Goal: Information Seeking & Learning: Learn about a topic

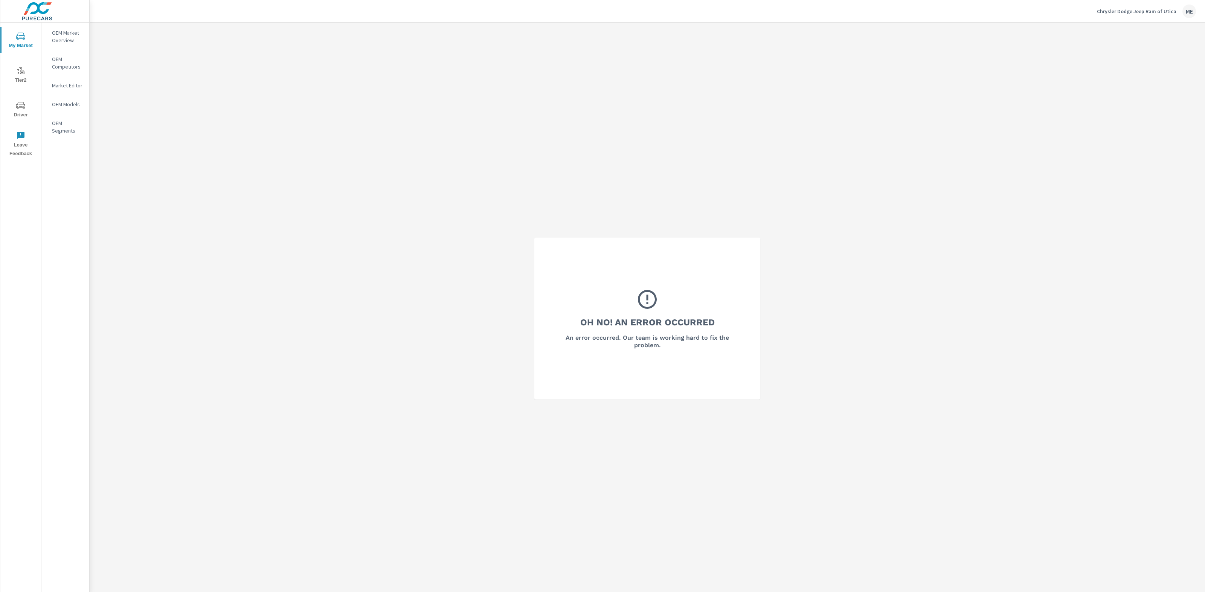
click at [66, 40] on p "OEM Market Overview" at bounding box center [67, 36] width 31 height 15
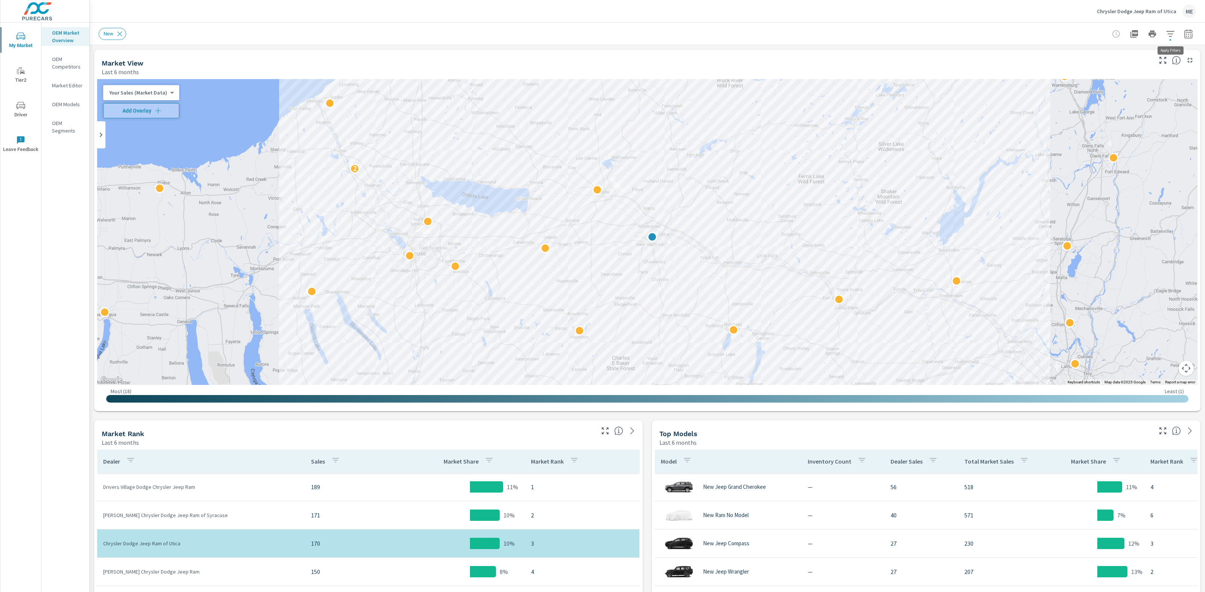
click at [1169, 34] on icon "button" at bounding box center [1170, 33] width 9 height 9
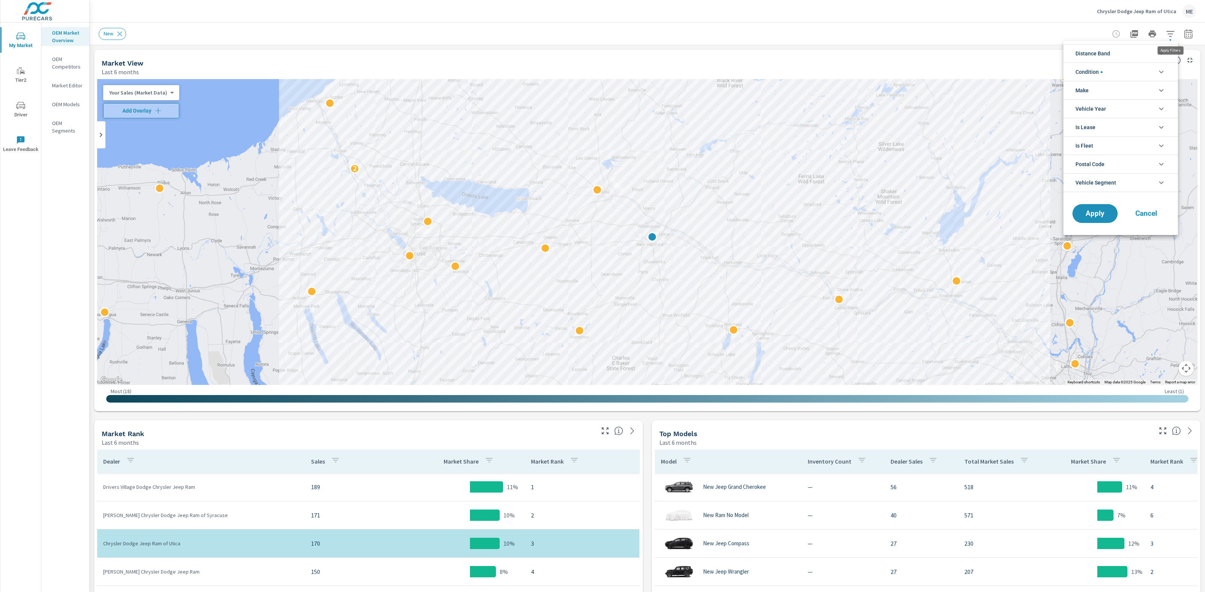
scroll to position [1, 0]
click at [1118, 52] on li "Distance Band" at bounding box center [1120, 53] width 114 height 18
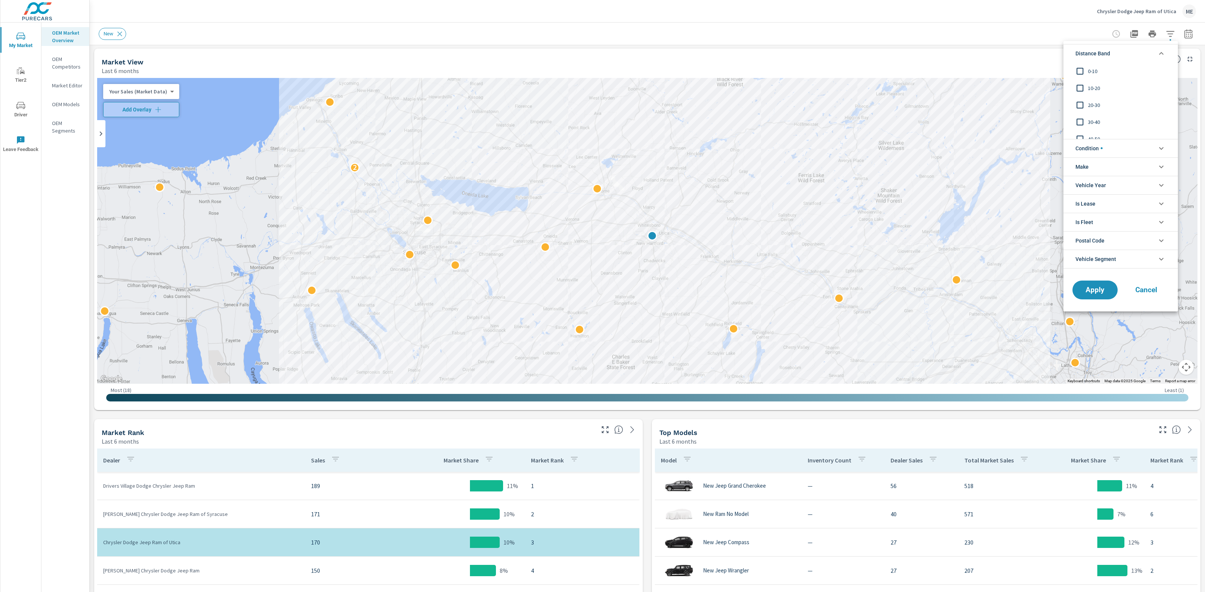
click at [1094, 69] on span "0-10" at bounding box center [1129, 71] width 82 height 9
click at [1095, 86] on span "10-20" at bounding box center [1129, 88] width 82 height 9
click at [1099, 150] on span "Condition" at bounding box center [1089, 148] width 27 height 18
click at [1097, 195] on li "Make" at bounding box center [1120, 200] width 114 height 18
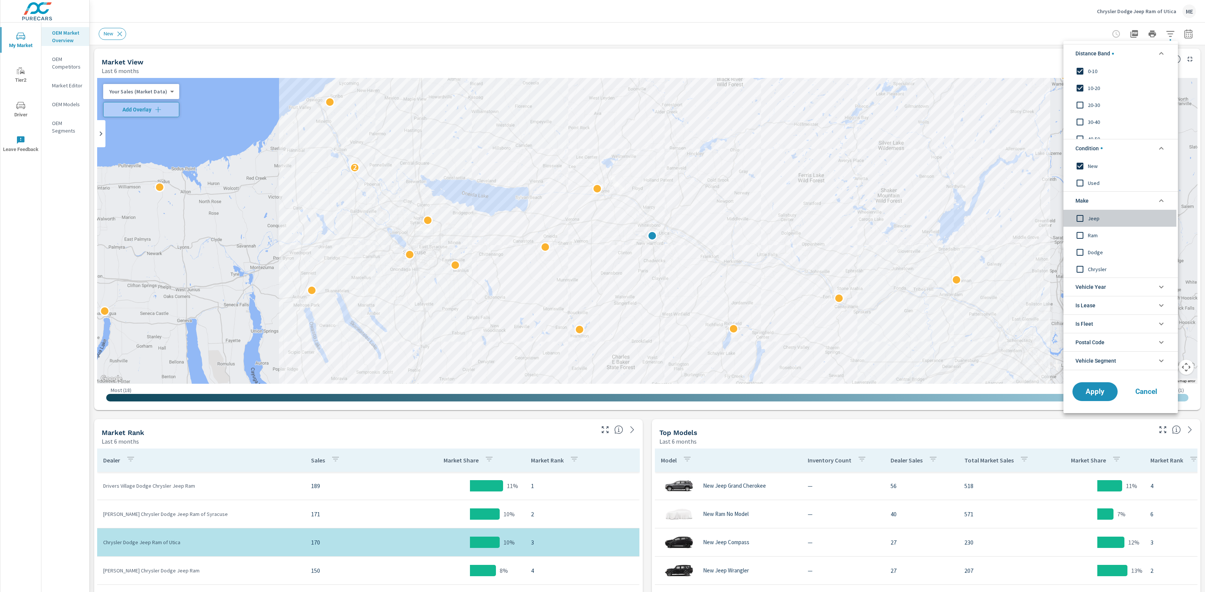
click at [1089, 219] on span "Jeep" at bounding box center [1129, 218] width 82 height 9
click at [1092, 235] on span "Ram" at bounding box center [1129, 234] width 82 height 9
click at [1092, 252] on span "Dodge" at bounding box center [1129, 251] width 82 height 9
click at [1092, 265] on span "Chrysler" at bounding box center [1129, 268] width 82 height 9
click at [1103, 389] on span "Apply" at bounding box center [1095, 391] width 31 height 7
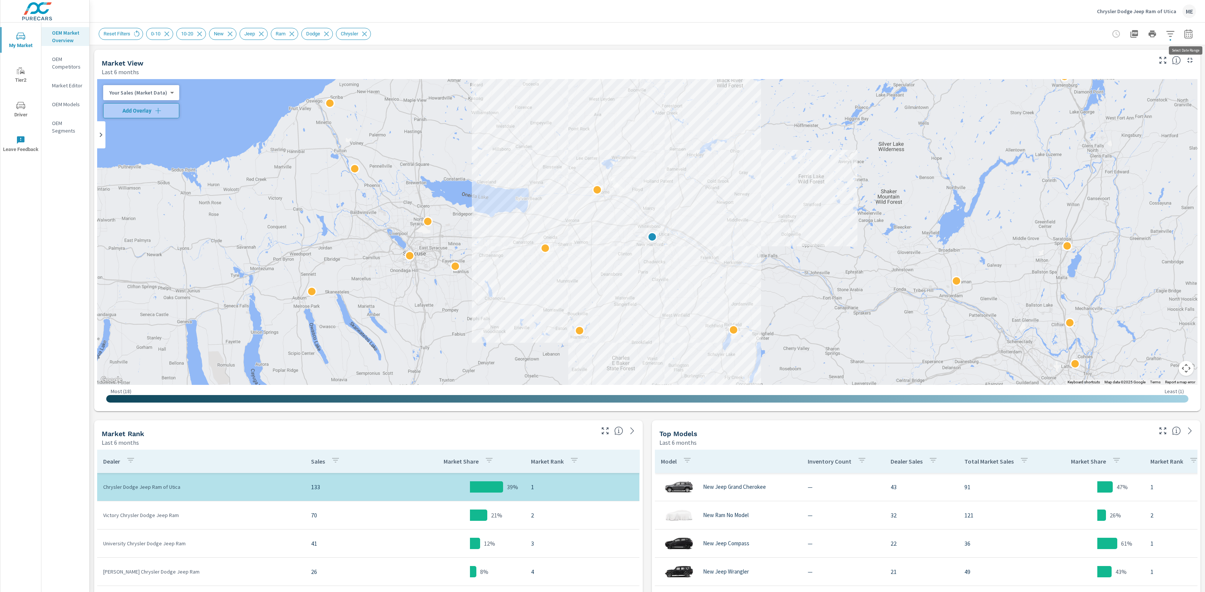
click at [1187, 29] on icon "button" at bounding box center [1188, 33] width 8 height 9
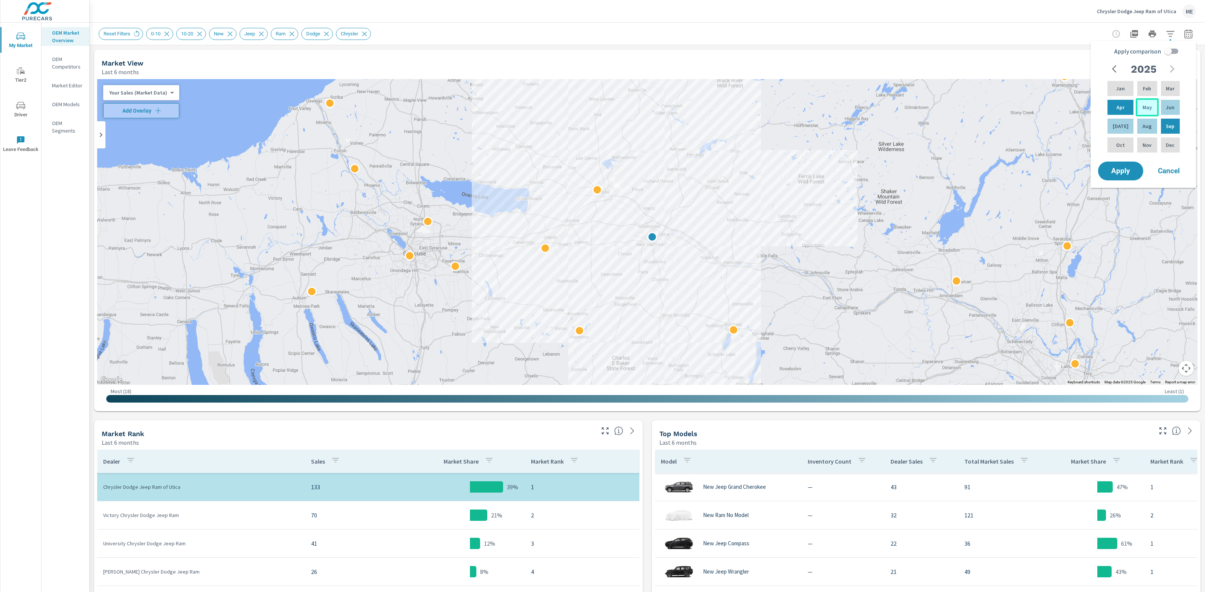
click at [1149, 107] on div "May" at bounding box center [1147, 107] width 23 height 18
click at [1126, 122] on div "[DATE]" at bounding box center [1120, 126] width 29 height 18
click at [1170, 51] on input "Apply comparison" at bounding box center [1168, 51] width 43 height 14
checkbox input "true"
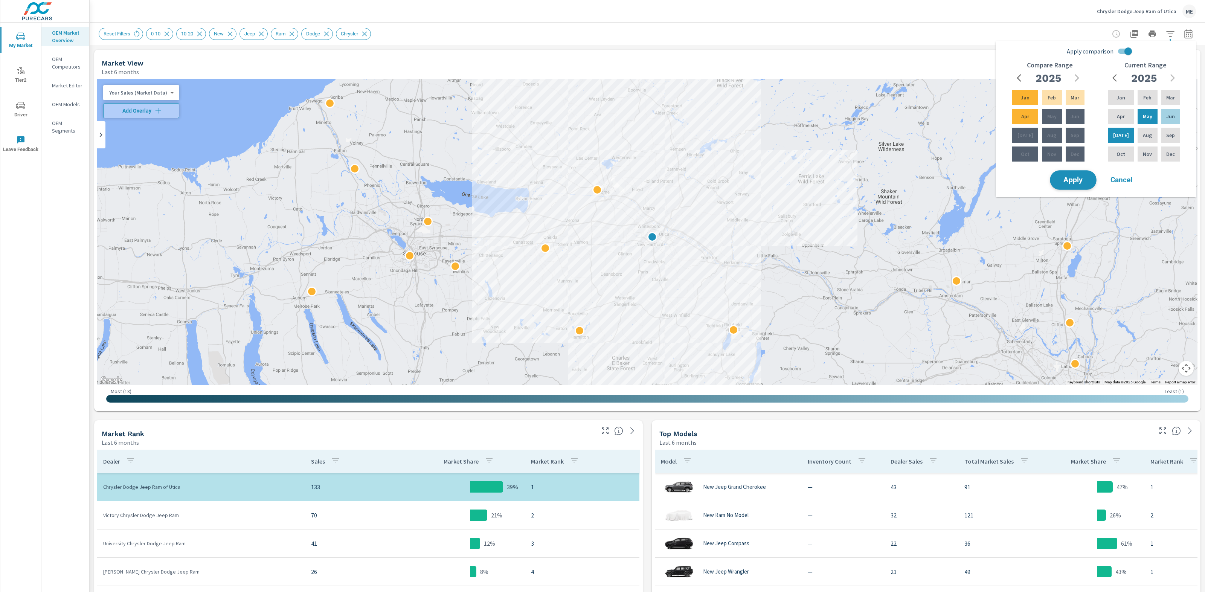
click at [1082, 188] on button "Apply" at bounding box center [1073, 180] width 47 height 20
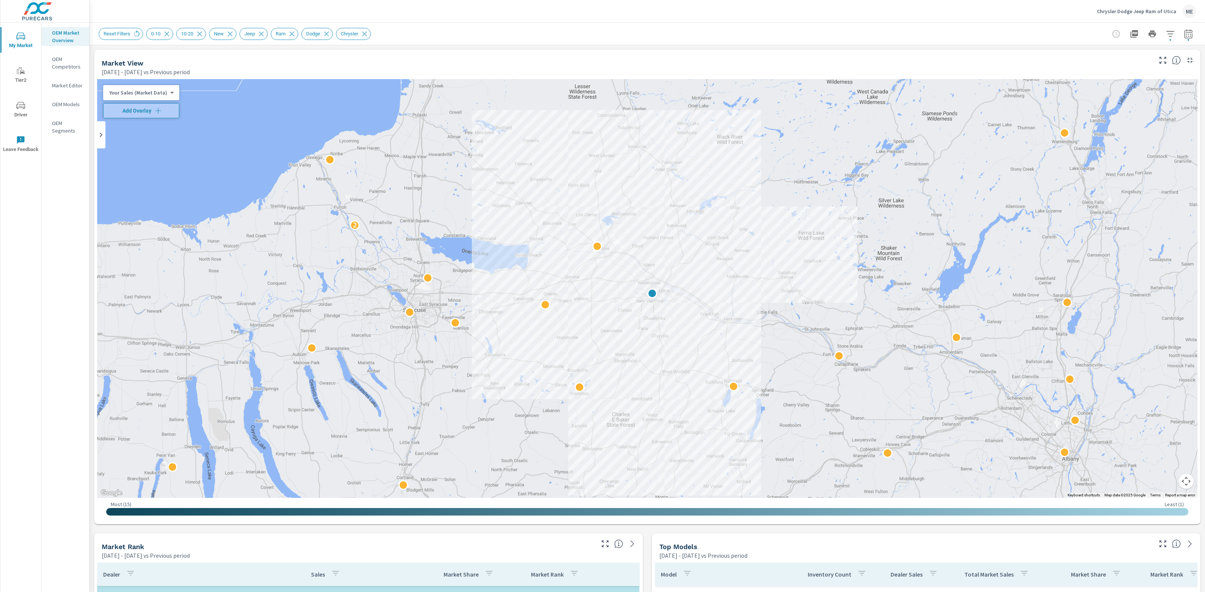
click at [1187, 35] on icon "button" at bounding box center [1188, 33] width 9 height 9
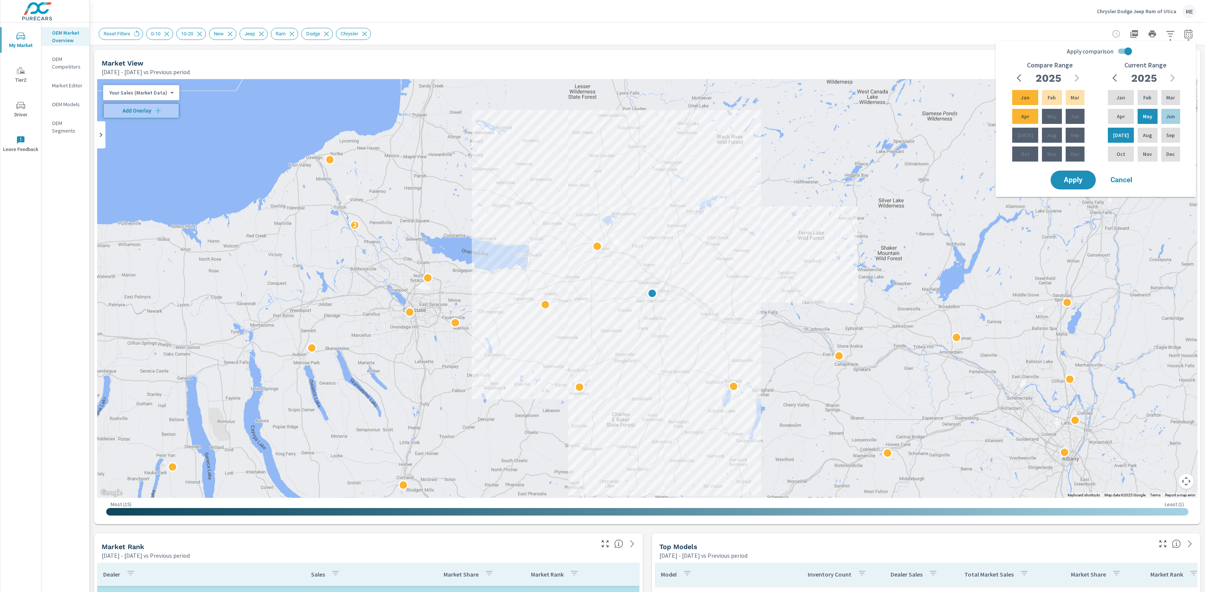
click at [1126, 50] on input "Apply comparison" at bounding box center [1128, 51] width 43 height 14
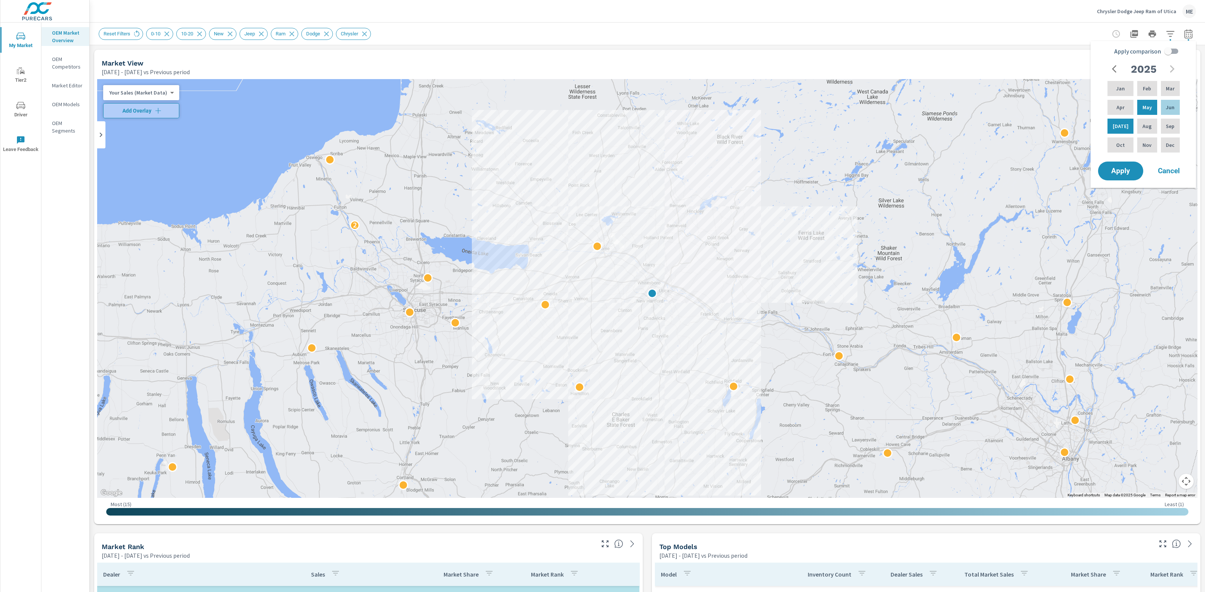
click at [1170, 50] on input "Apply comparison" at bounding box center [1168, 51] width 43 height 14
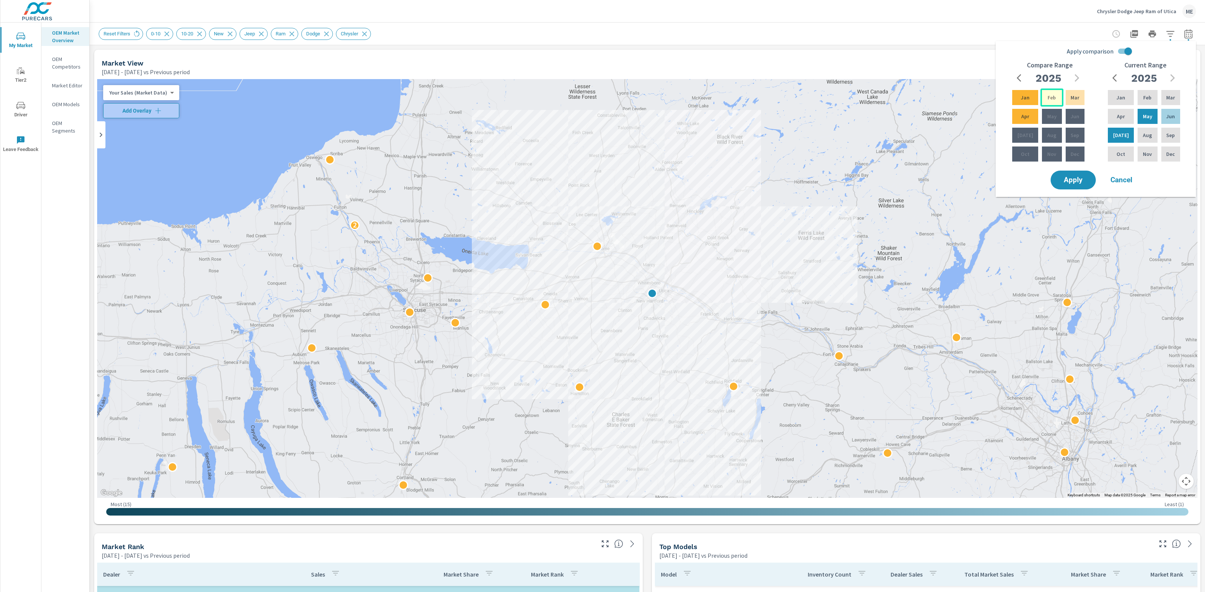
click at [1057, 92] on div "Feb" at bounding box center [1052, 97] width 23 height 18
click at [1025, 112] on div "Apr" at bounding box center [1025, 116] width 29 height 18
click at [1129, 49] on input "Apply comparison" at bounding box center [1128, 51] width 43 height 14
checkbox input "false"
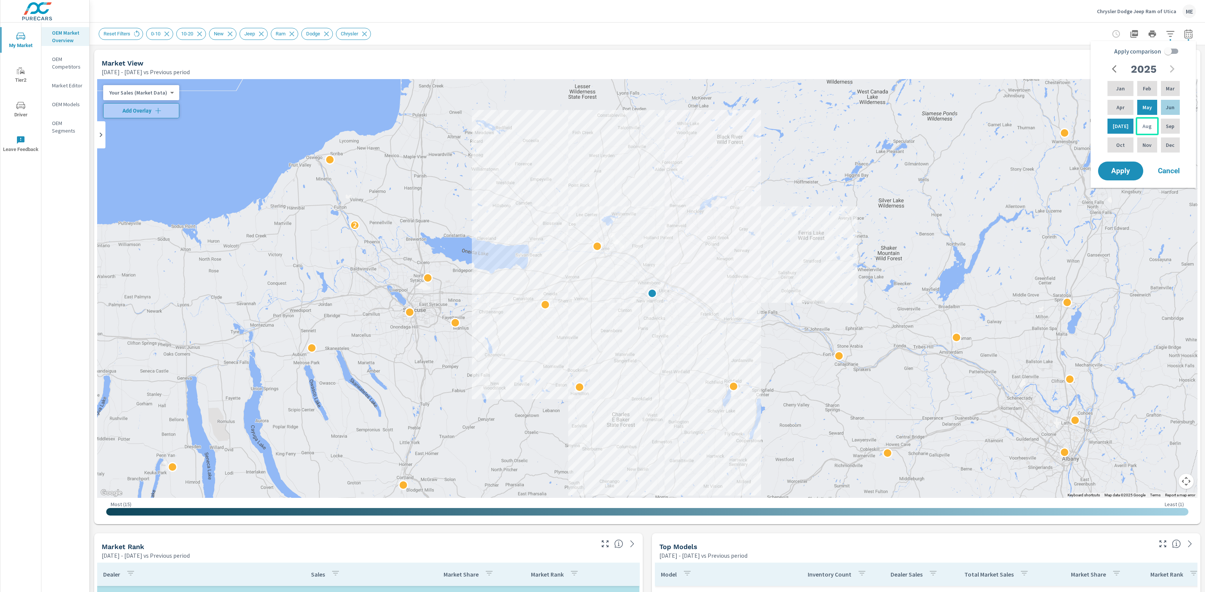
click at [1143, 123] on p "Aug" at bounding box center [1147, 126] width 9 height 8
click at [1130, 175] on span "Apply" at bounding box center [1120, 171] width 31 height 7
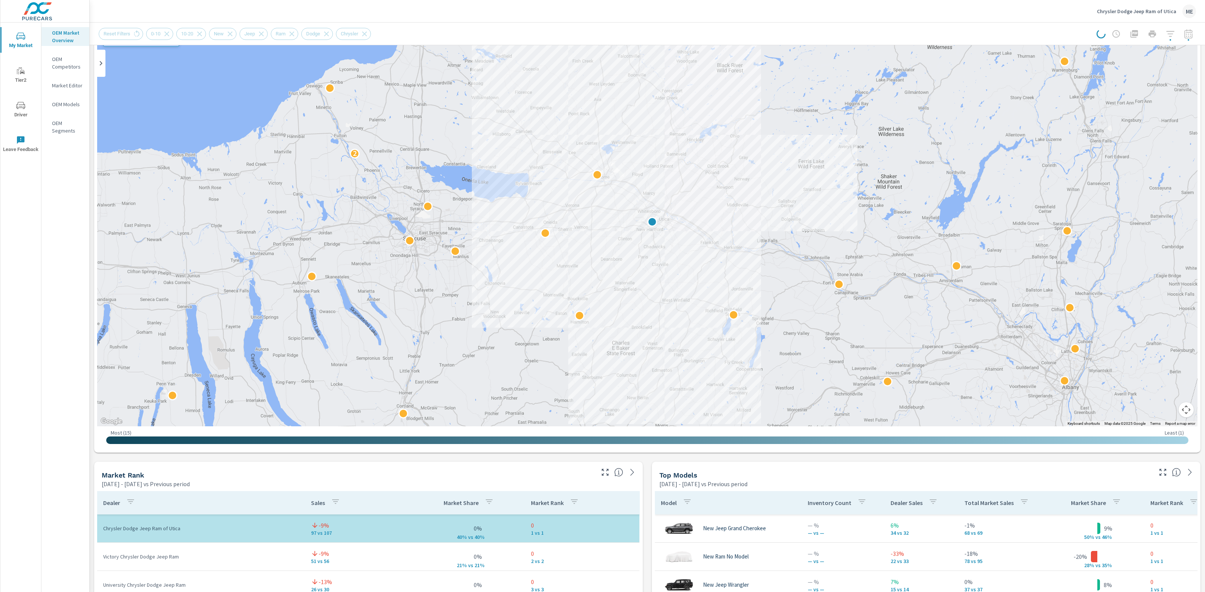
scroll to position [74, 0]
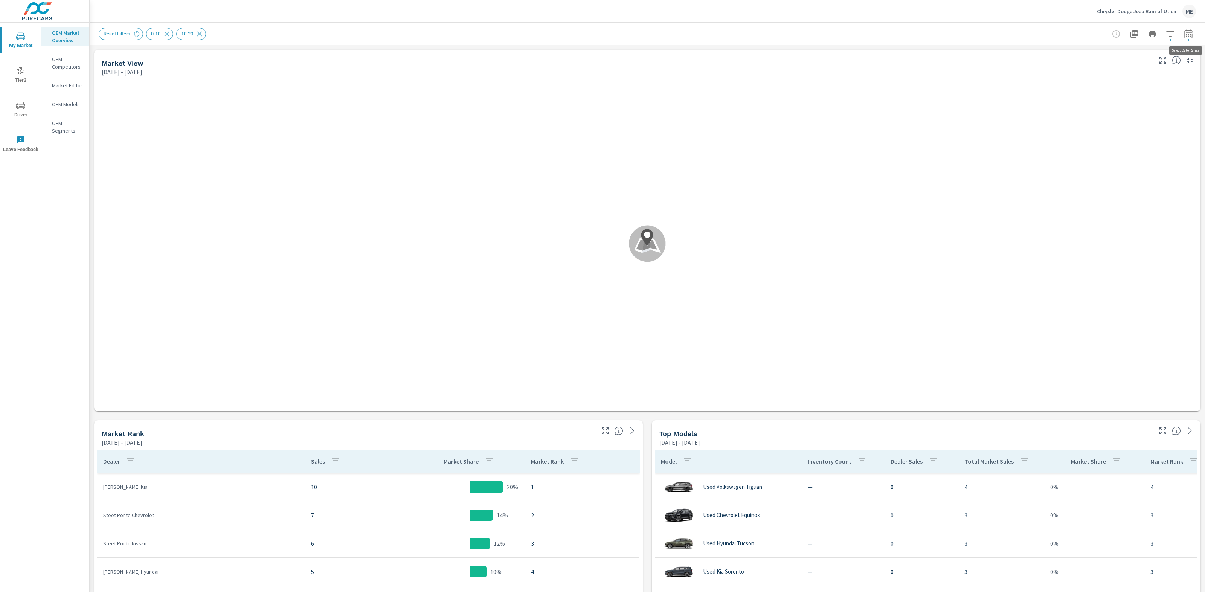
click at [1190, 35] on icon "button" at bounding box center [1188, 33] width 9 height 9
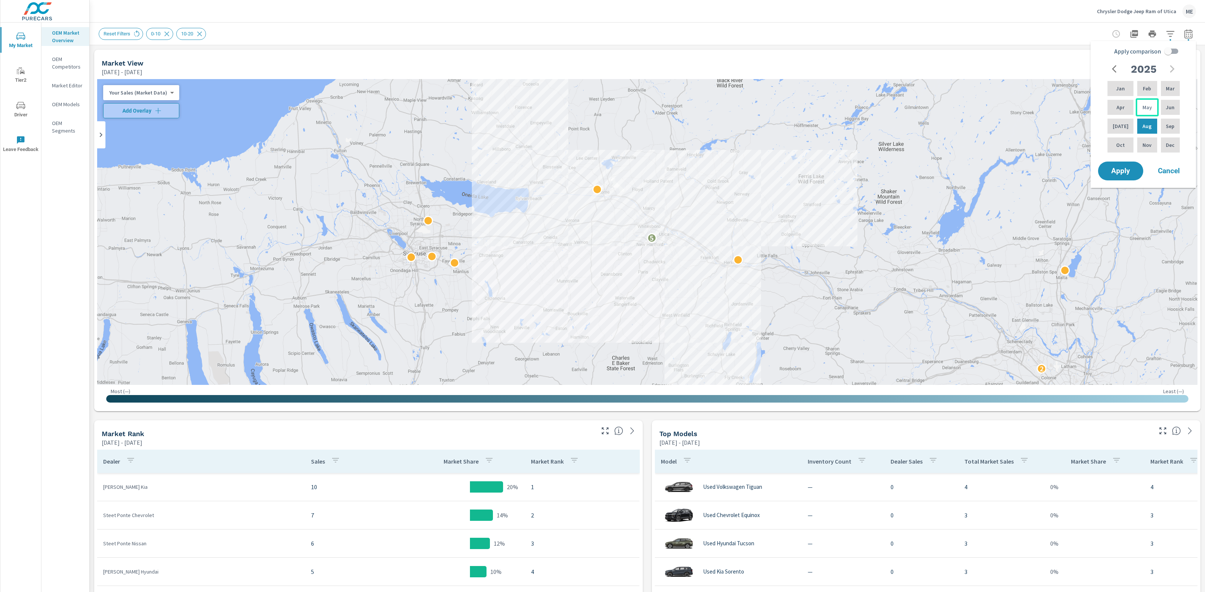
click at [1144, 108] on p "May" at bounding box center [1147, 108] width 9 height 8
click at [1113, 127] on div "[DATE]" at bounding box center [1120, 126] width 29 height 18
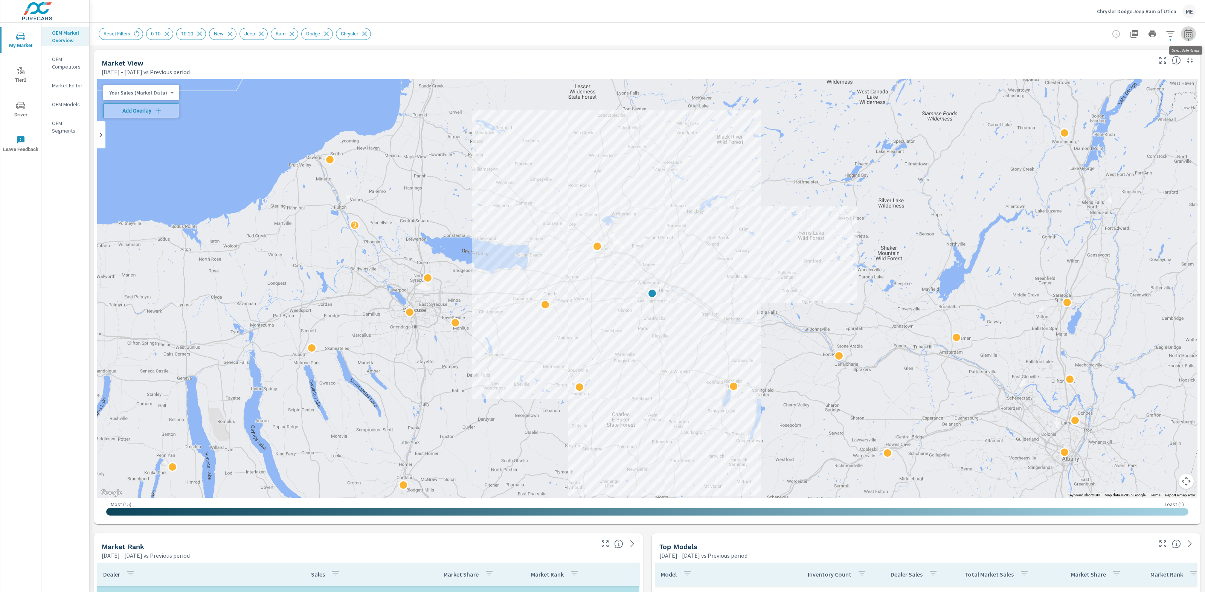
click at [1188, 33] on icon "button" at bounding box center [1188, 33] width 9 height 9
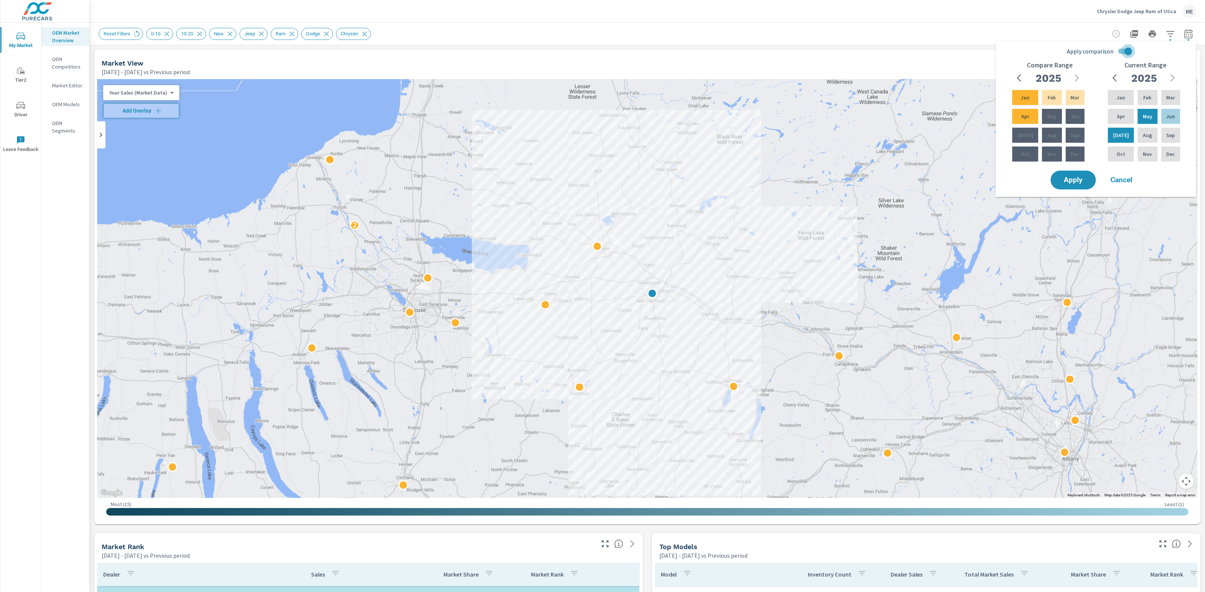
click at [1127, 52] on input "Apply comparison" at bounding box center [1128, 51] width 43 height 14
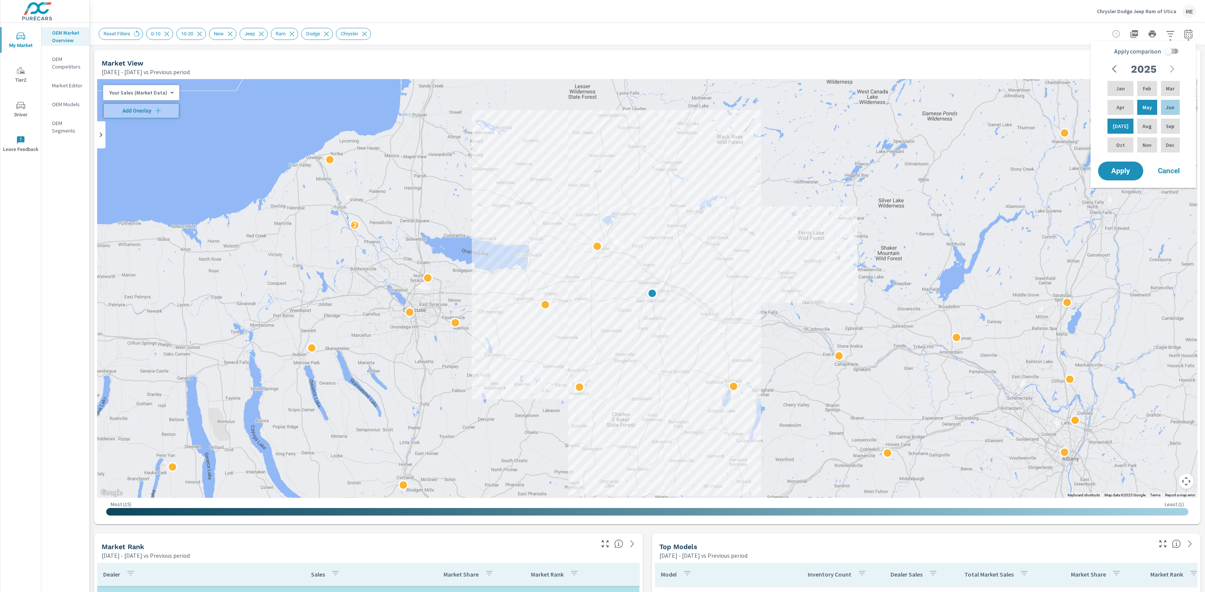
click at [1166, 53] on input "Apply comparison" at bounding box center [1168, 51] width 43 height 14
checkbox input "true"
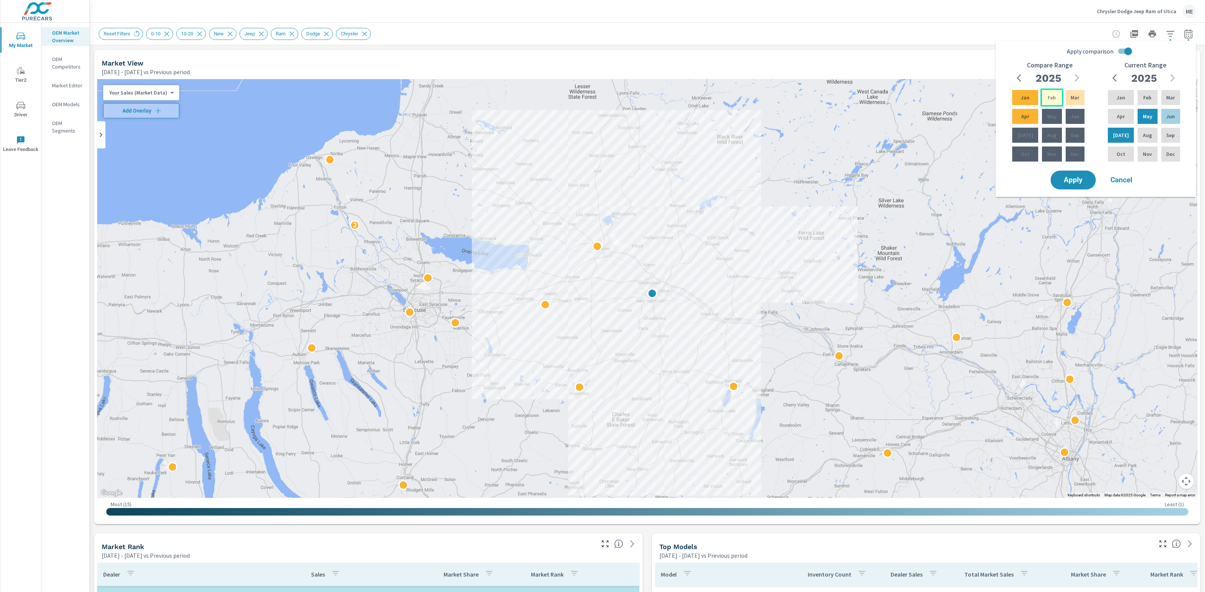
click at [1053, 96] on div "Feb" at bounding box center [1052, 97] width 23 height 18
click at [1023, 117] on p "Apr" at bounding box center [1025, 117] width 8 height 8
click at [1080, 182] on span "Apply" at bounding box center [1073, 180] width 31 height 7
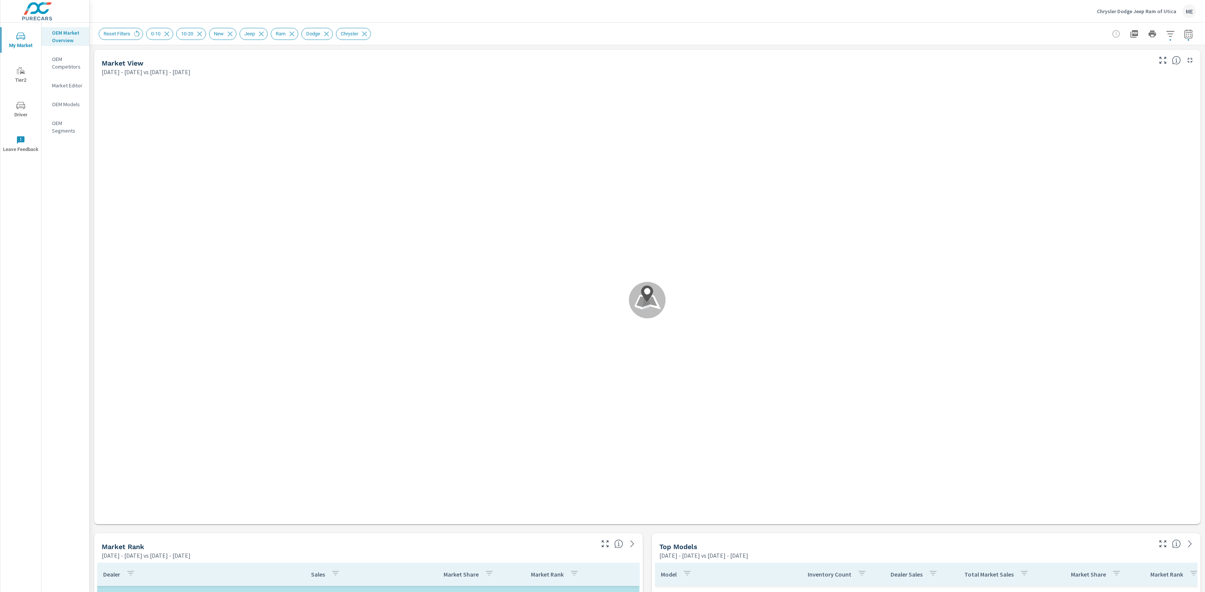
scroll to position [3, 0]
click at [743, 30] on div "Reset Filters 0-10 10-20 New Jeep Ram Dodge Chrysler" at bounding box center [595, 34] width 992 height 12
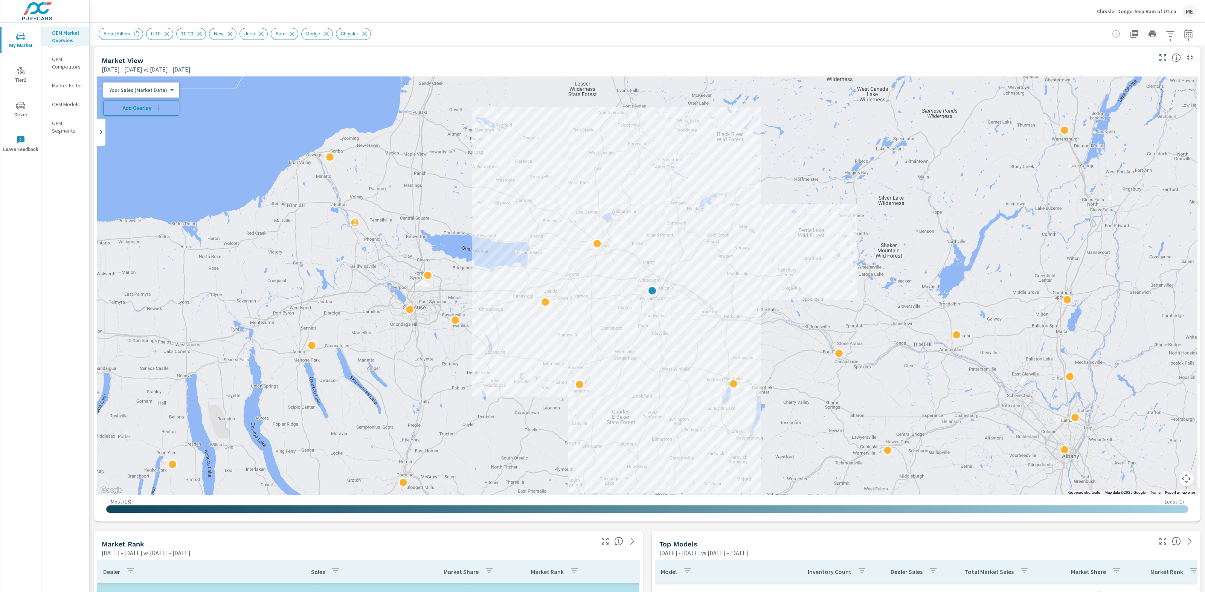
click at [143, 109] on span "Add Overlay" at bounding box center [141, 108] width 69 height 8
click at [710, 28] on div "Reset Filters 0-10 10-20 New Jeep Ram Dodge Chrysler" at bounding box center [595, 34] width 992 height 12
click at [1056, 25] on div "Reset Filters 0-10 10-20 New Jeep Ram Dodge Chrysler" at bounding box center [647, 34] width 1097 height 22
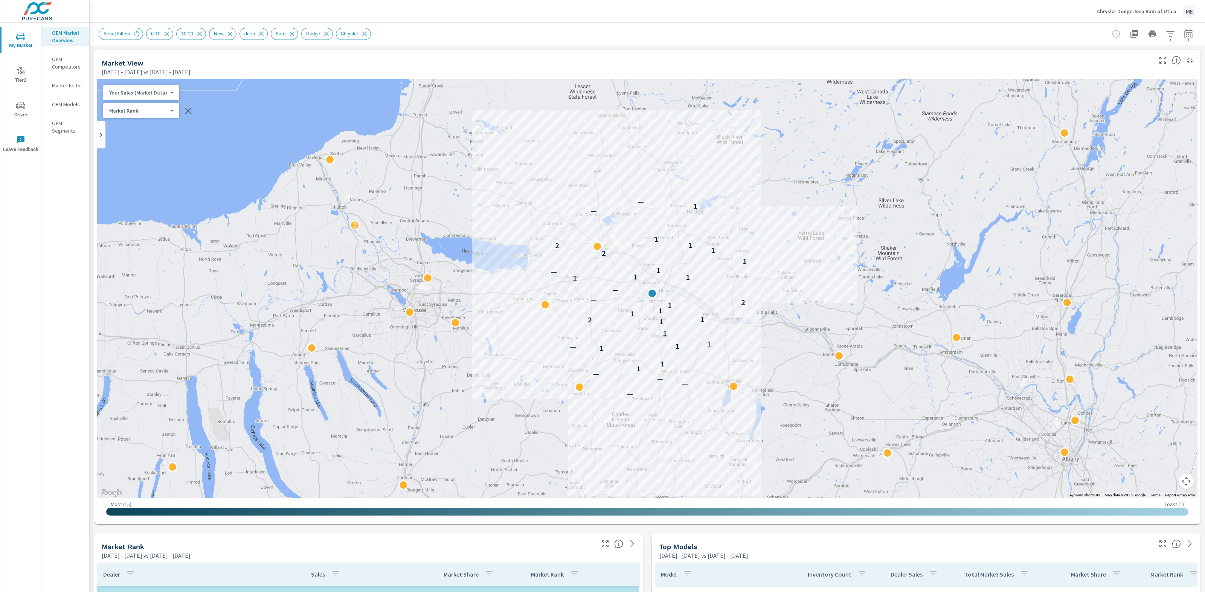
click at [618, 24] on div "Reset Filters 0-10 10-20 New Jeep Ram Dodge Chrysler" at bounding box center [647, 34] width 1097 height 22
click at [502, 53] on div "Market View [DATE] - [DATE] vs [DATE] - [DATE]" at bounding box center [624, 63] width 1060 height 27
click at [516, 40] on div "Reset Filters 0-10 10-20 New Jeep Ram Dodge Chrysler" at bounding box center [595, 34] width 992 height 12
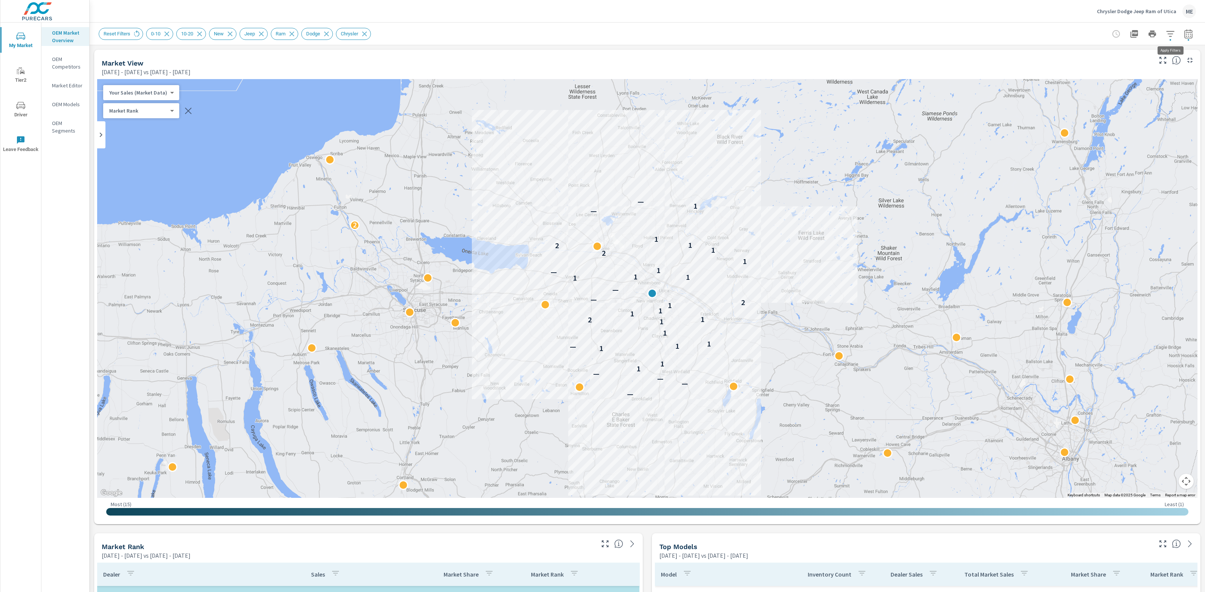
click at [1170, 29] on icon "button" at bounding box center [1170, 33] width 9 height 9
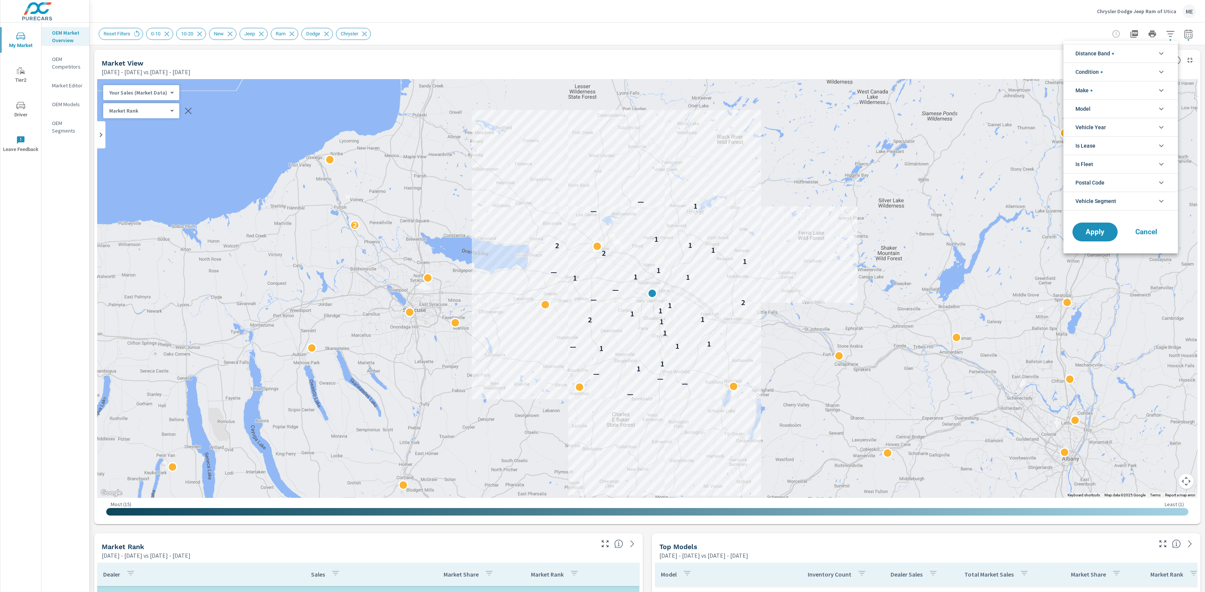
scroll to position [51, 0]
click at [1191, 35] on div at bounding box center [602, 296] width 1205 height 592
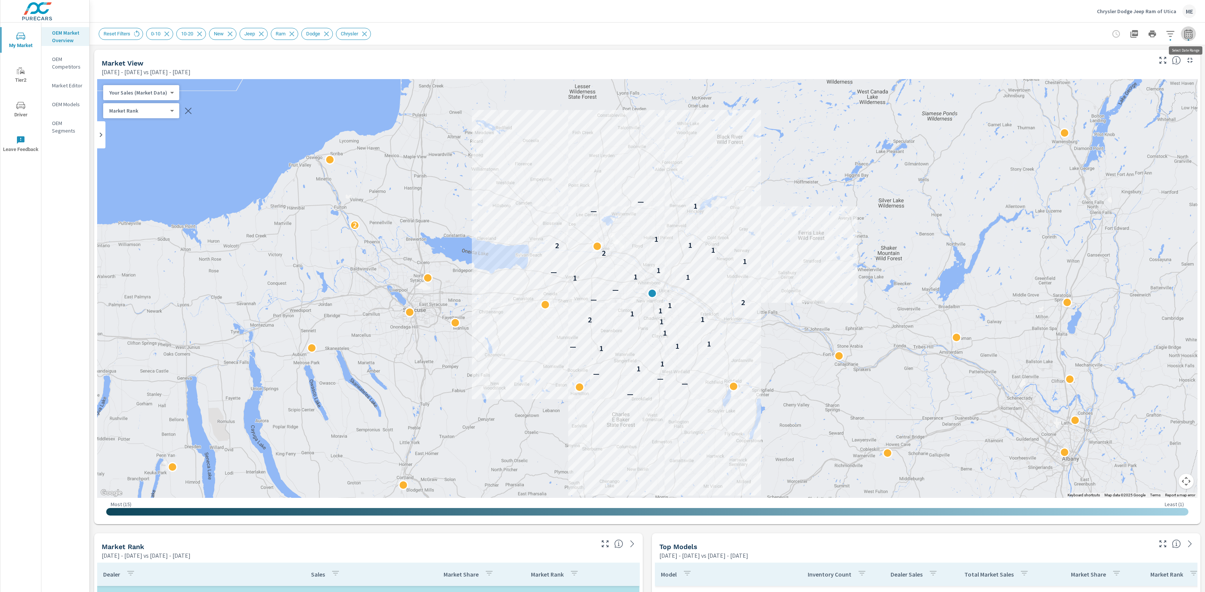
click at [1189, 32] on icon "button" at bounding box center [1188, 33] width 8 height 9
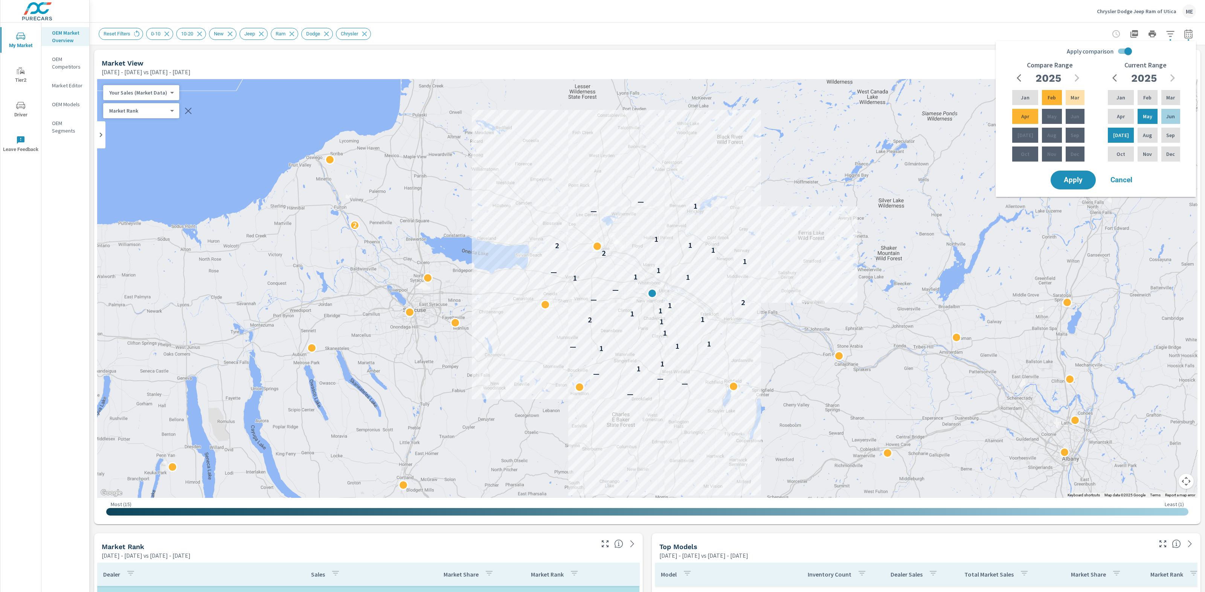
click at [1027, 25] on div "Reset Filters 0-10 10-20 New Jeep Ram Dodge Chrysler" at bounding box center [647, 34] width 1097 height 22
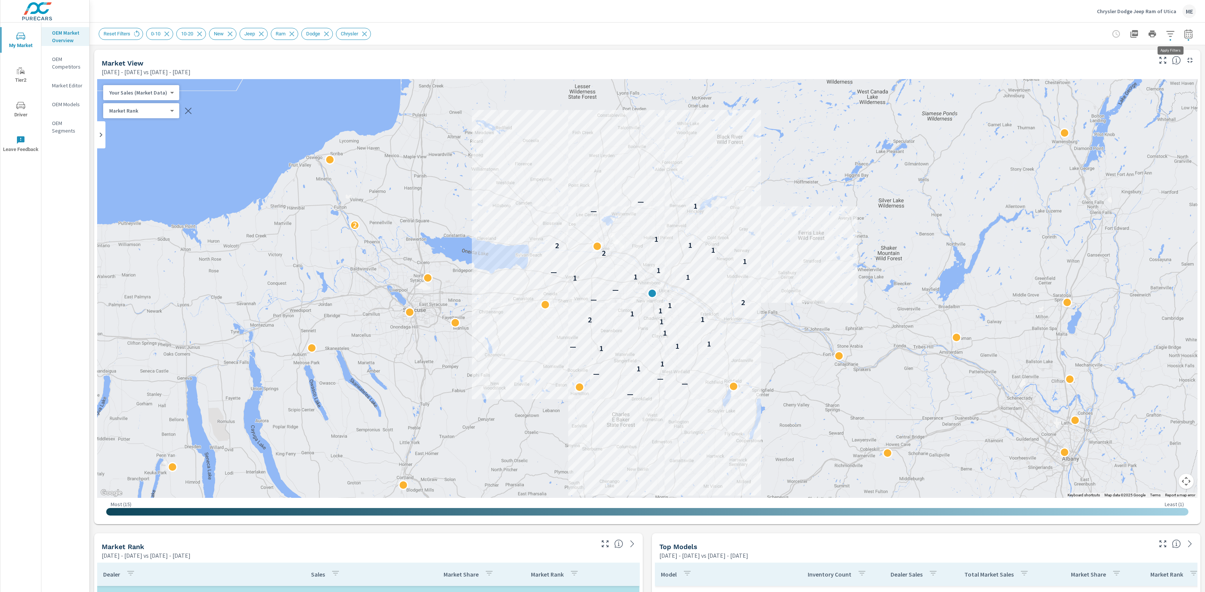
click at [1173, 31] on icon "button" at bounding box center [1170, 34] width 8 height 6
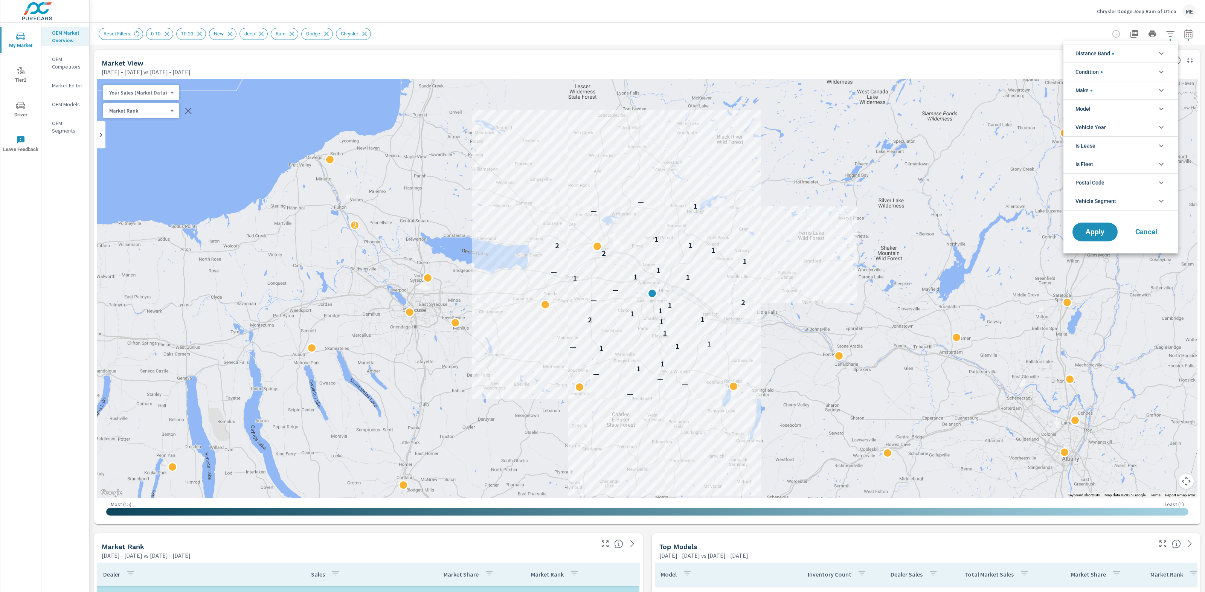
click at [583, 15] on div at bounding box center [602, 296] width 1205 height 592
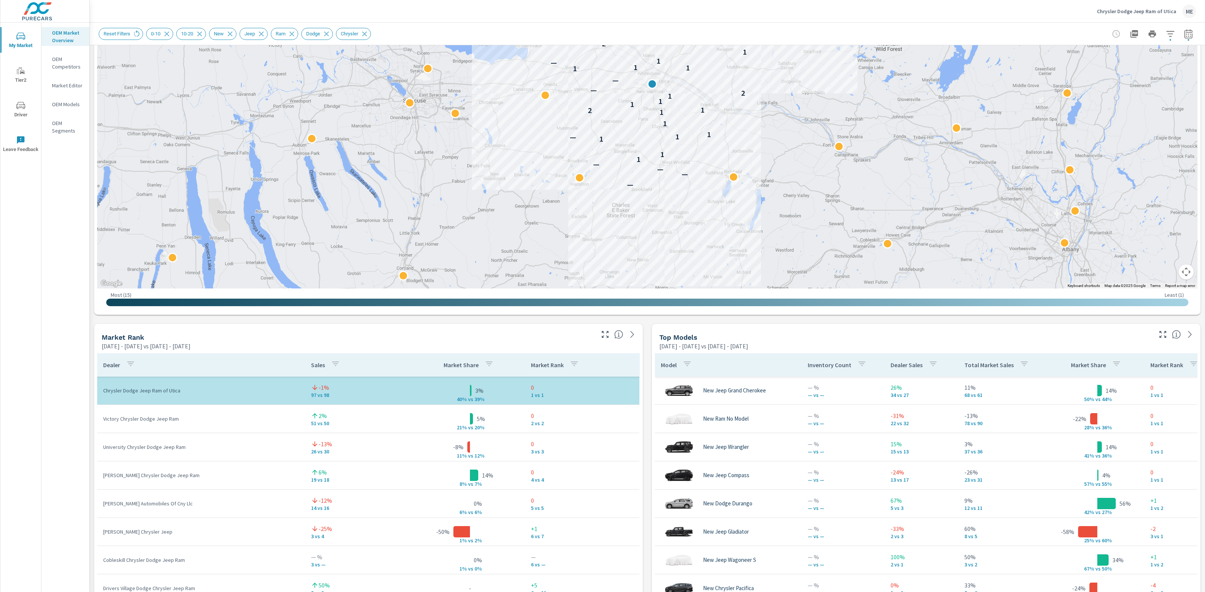
scroll to position [211, 0]
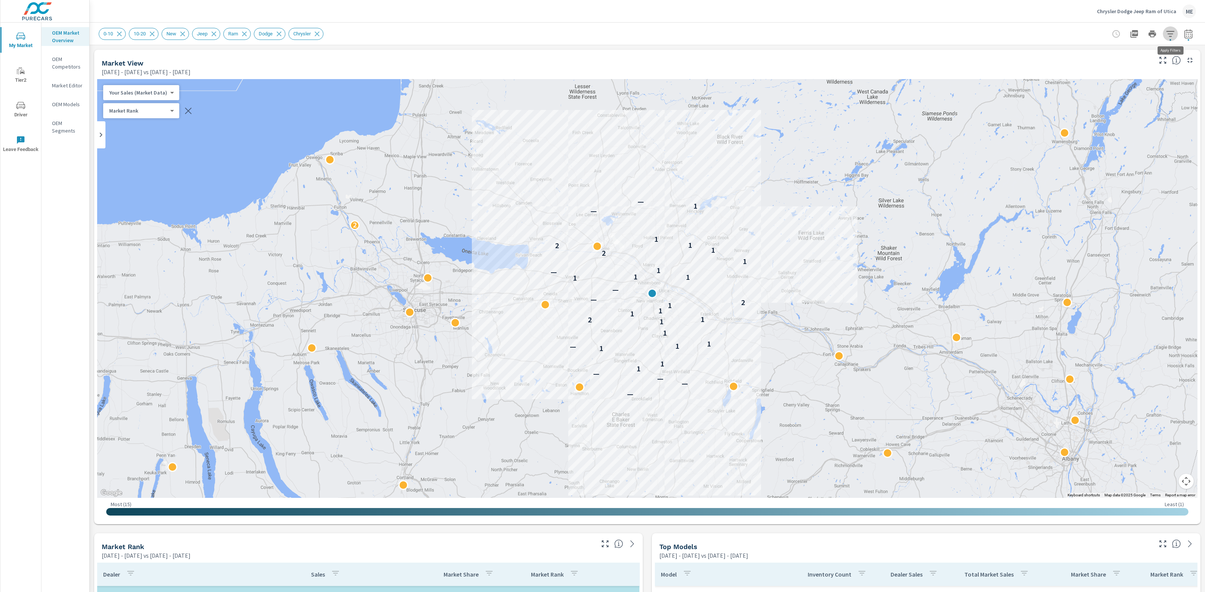
click at [1172, 35] on icon "button" at bounding box center [1170, 33] width 9 height 9
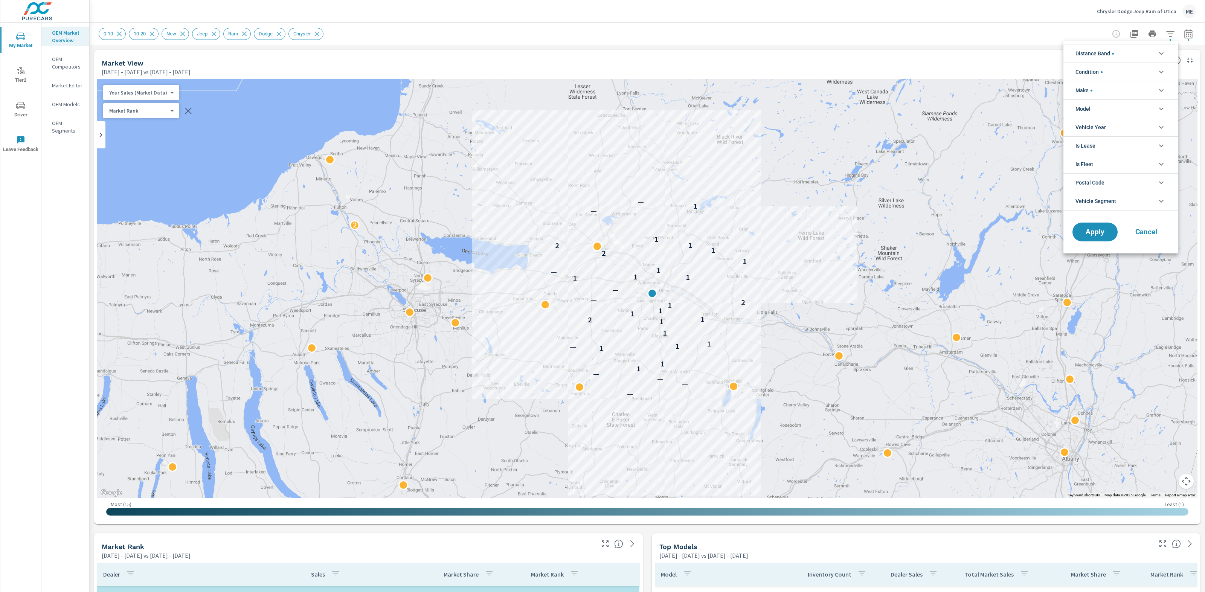
scroll to position [51, 0]
click at [1092, 108] on li "Model" at bounding box center [1120, 108] width 114 height 18
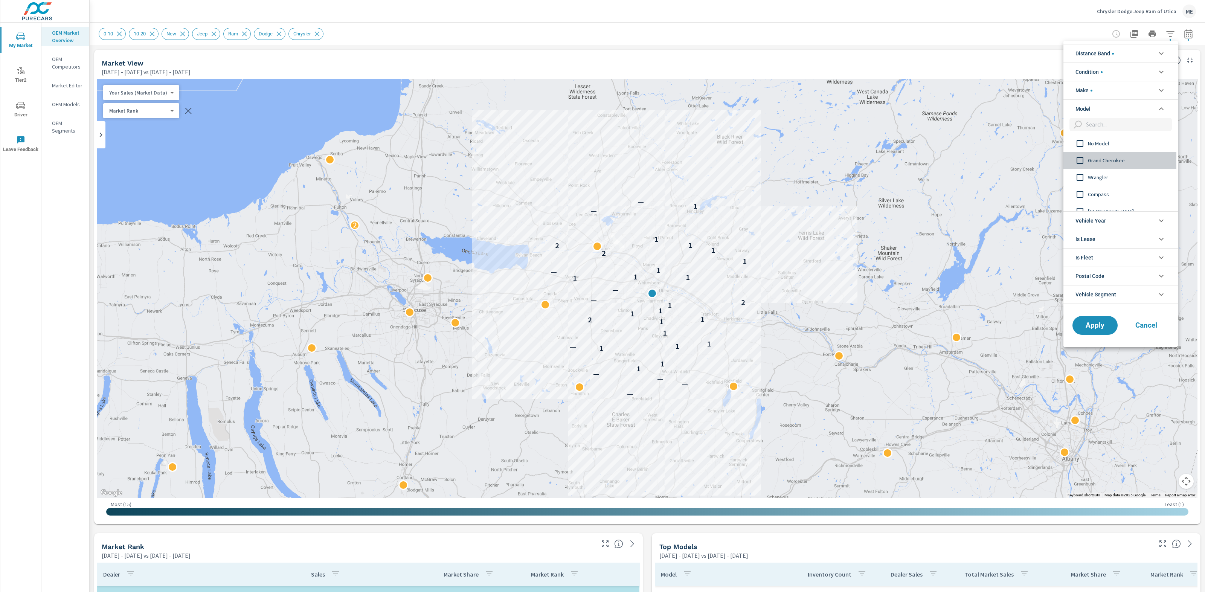
click at [1108, 159] on span "Grand Cherokee" at bounding box center [1129, 160] width 82 height 9
drag, startPoint x: 1091, startPoint y: 316, endPoint x: 1100, endPoint y: 325, distance: 13.1
click at [1096, 320] on div "Apply Cancel" at bounding box center [1120, 327] width 114 height 40
click at [1100, 325] on span "Apply" at bounding box center [1095, 325] width 31 height 7
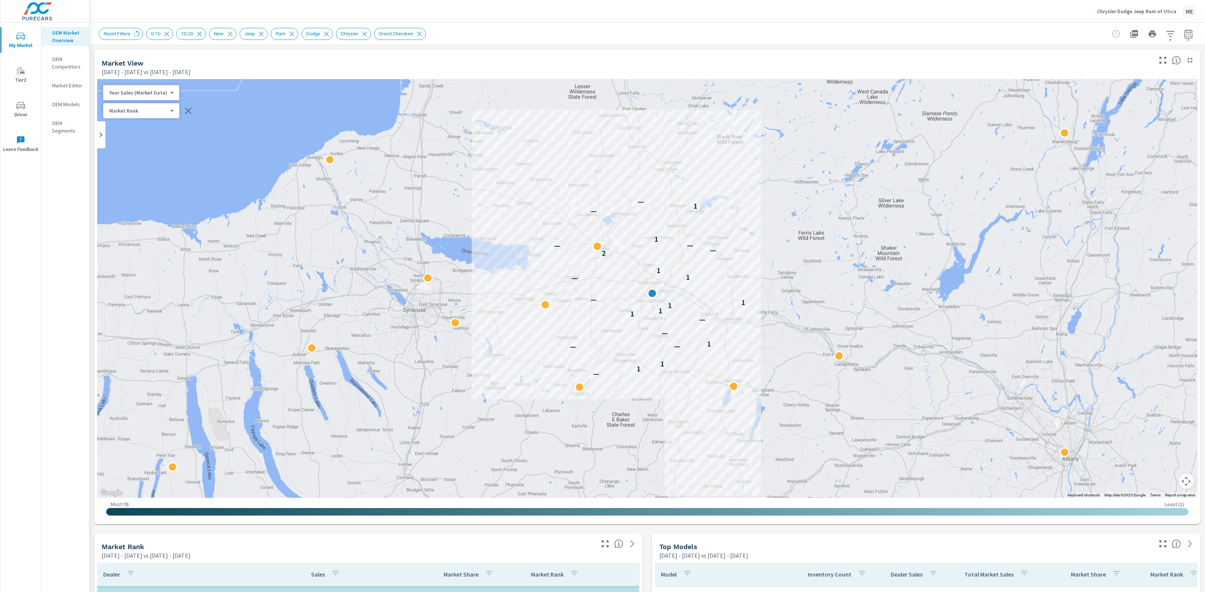
click at [739, 25] on div "Reset Filters 0-10 10-20 New Jeep Ram Dodge Chrysler Grand Cherokee" at bounding box center [647, 34] width 1097 height 22
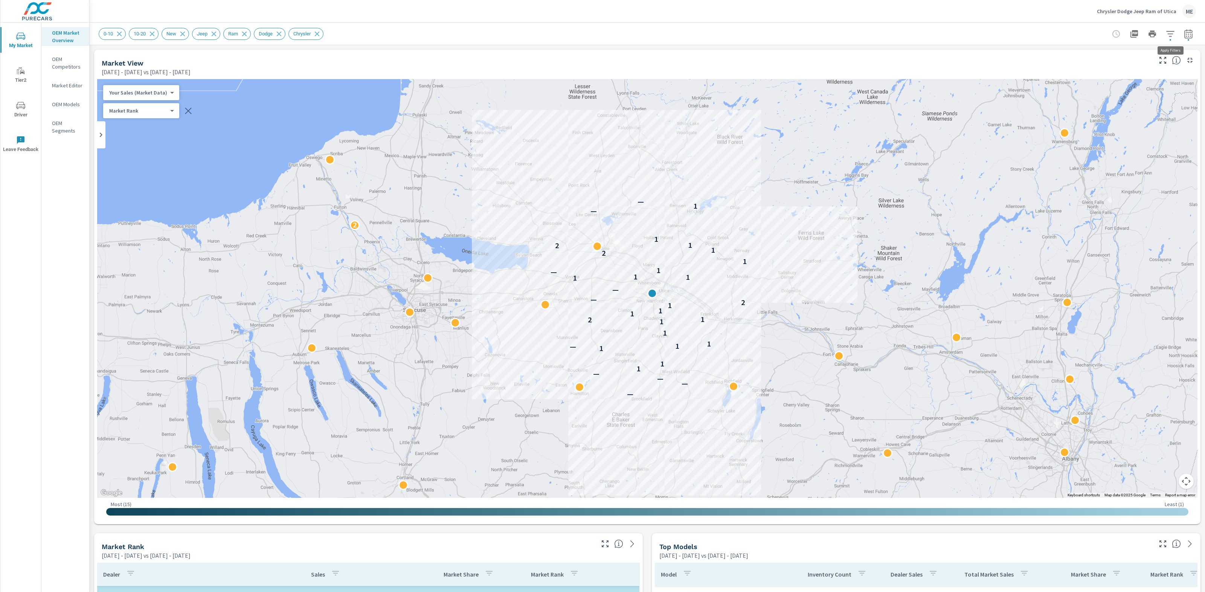
click at [1170, 33] on icon "button" at bounding box center [1170, 34] width 8 height 6
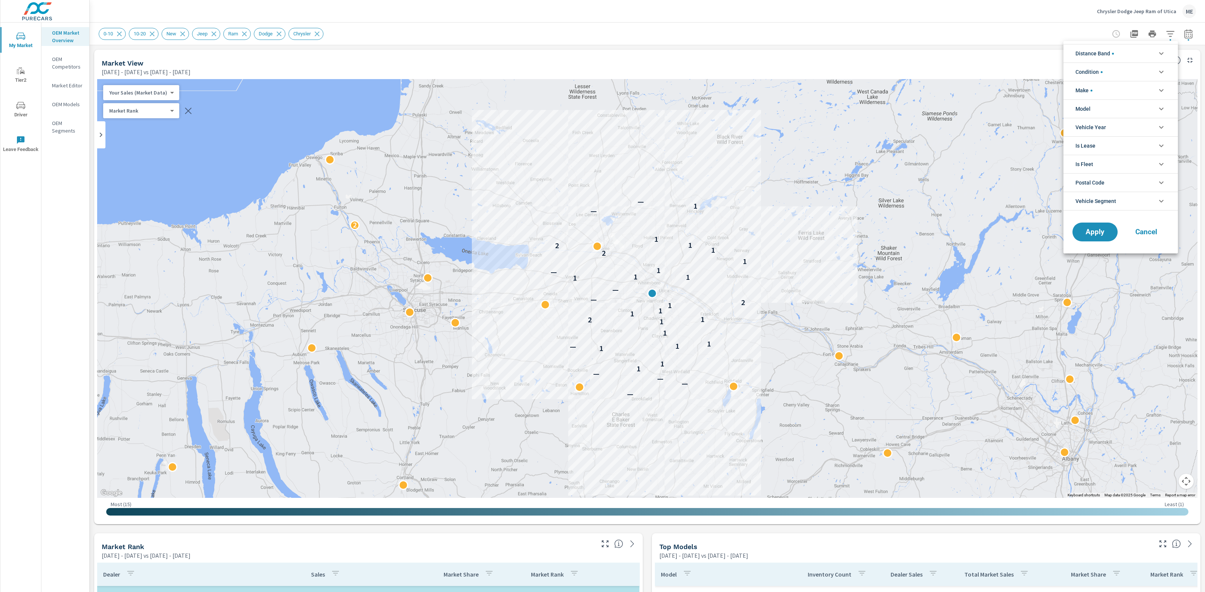
scroll to position [51, 0]
click at [1096, 108] on li "Model" at bounding box center [1120, 108] width 114 height 18
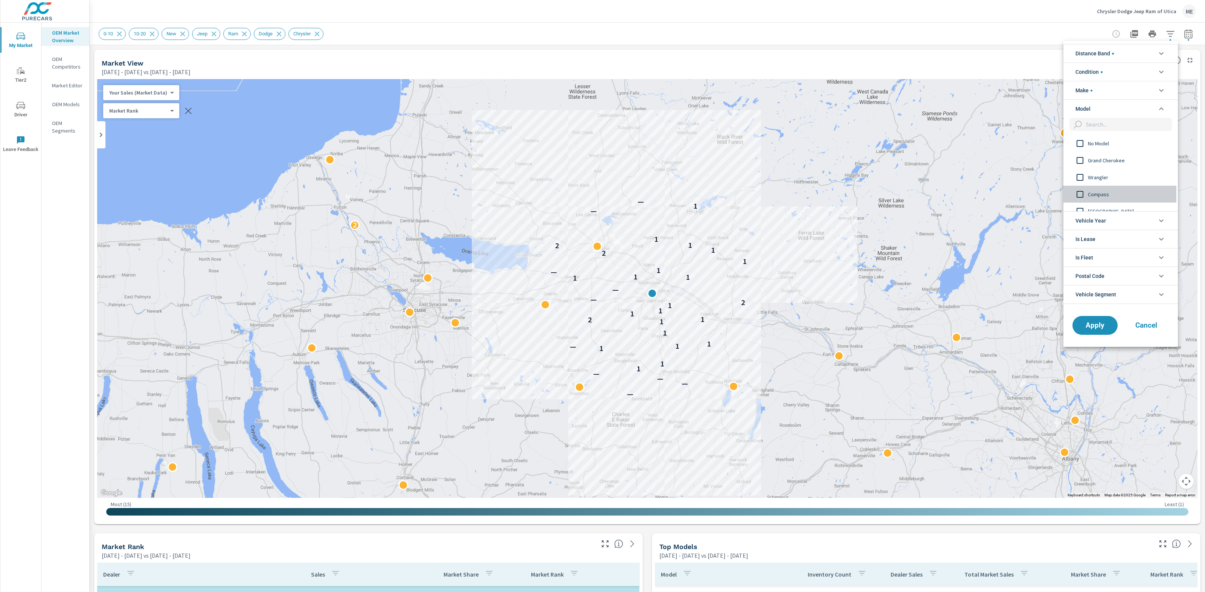
drag, startPoint x: 1100, startPoint y: 194, endPoint x: 1107, endPoint y: 258, distance: 64.3
click at [1101, 194] on span "Compass" at bounding box center [1129, 194] width 82 height 9
click at [1101, 329] on span "Apply" at bounding box center [1095, 325] width 31 height 7
